Goal: Check status: Check status

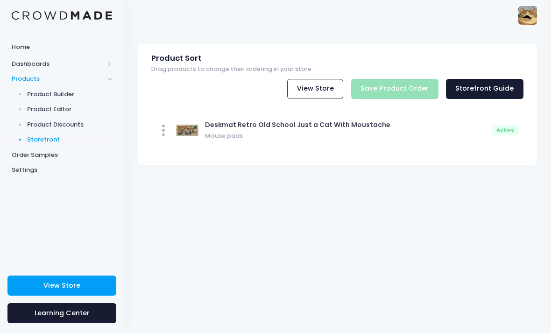
click at [42, 64] on span "Dashboards" at bounding box center [58, 63] width 92 height 9
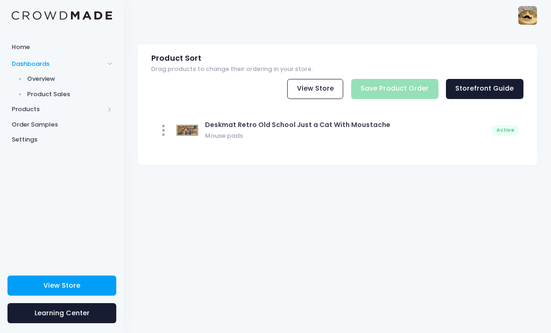
click at [60, 94] on span "Product Sales" at bounding box center [69, 94] width 85 height 9
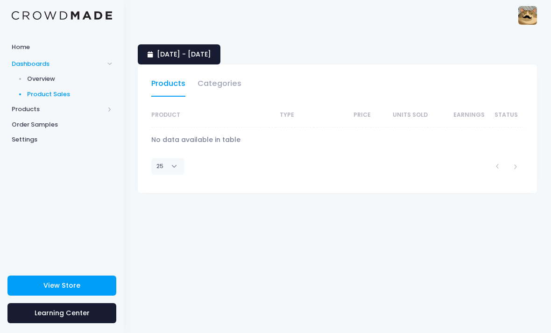
select select "25"
click at [175, 58] on span "[DATE] - [DATE]" at bounding box center [184, 53] width 54 height 9
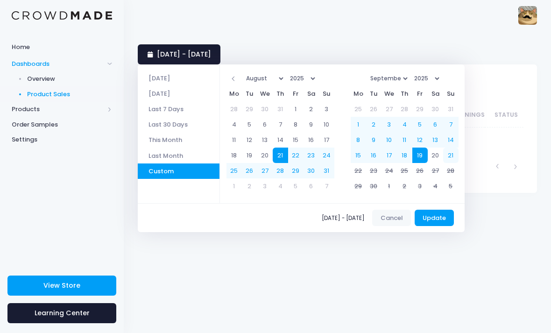
click at [172, 75] on li "[DATE]" at bounding box center [179, 77] width 82 height 15
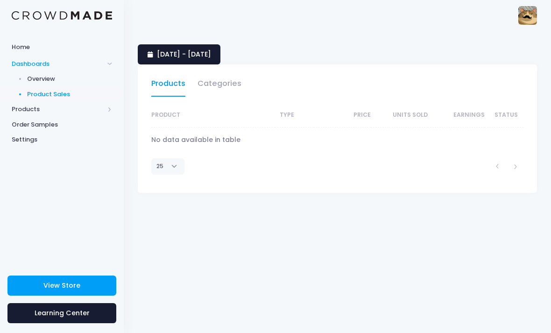
select select "25"
